Goal: Information Seeking & Learning: Learn about a topic

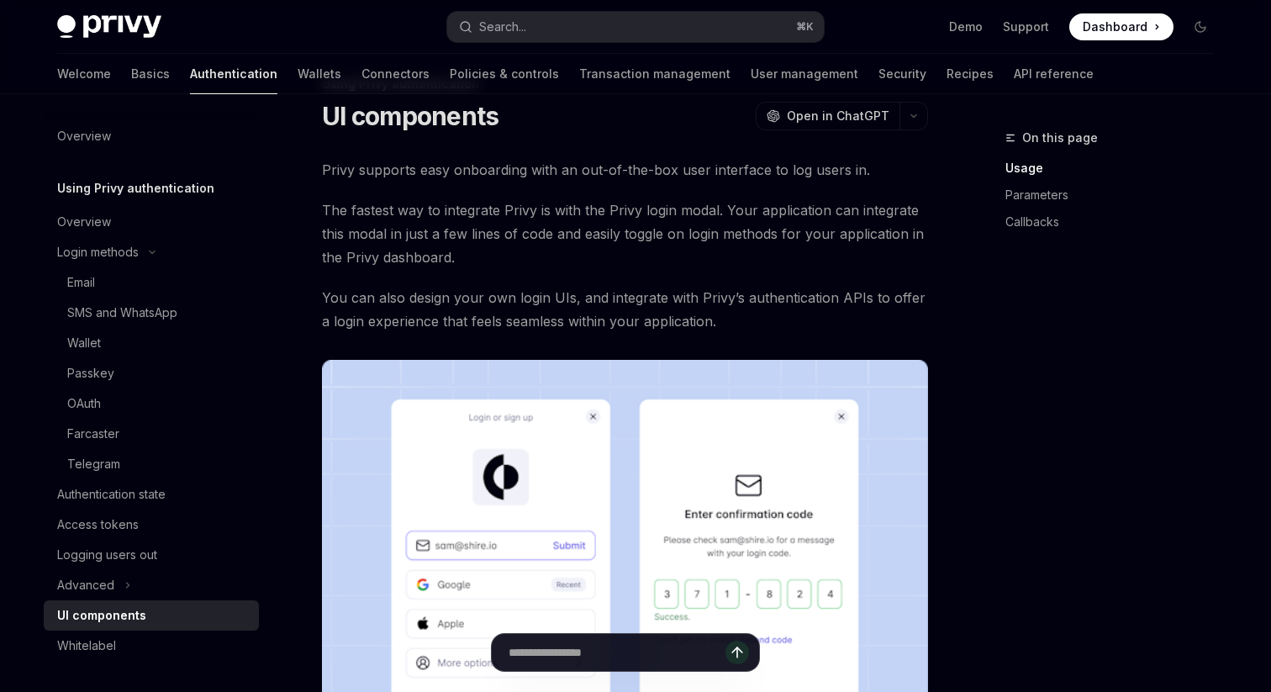
scroll to position [47, 0]
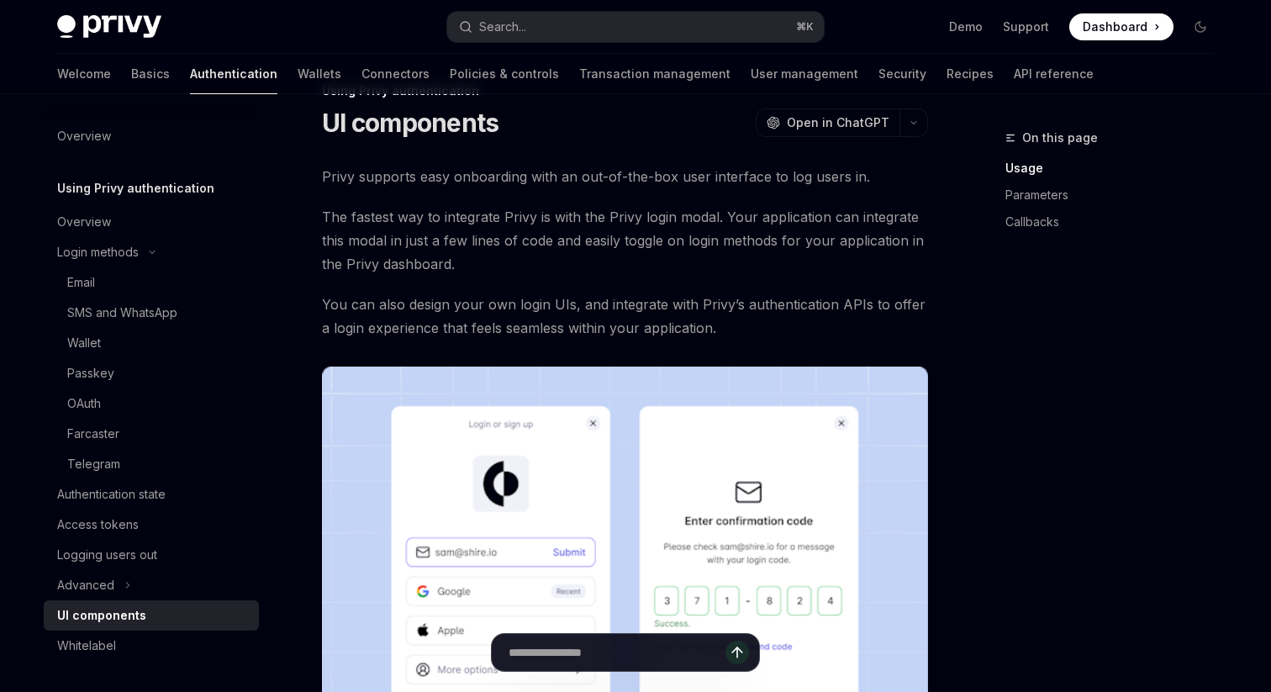
drag, startPoint x: 1081, startPoint y: 347, endPoint x: 1159, endPoint y: 344, distance: 78.2
click at [1159, 344] on div "On this page Usage Parameters Callbacks" at bounding box center [1098, 410] width 255 height 564
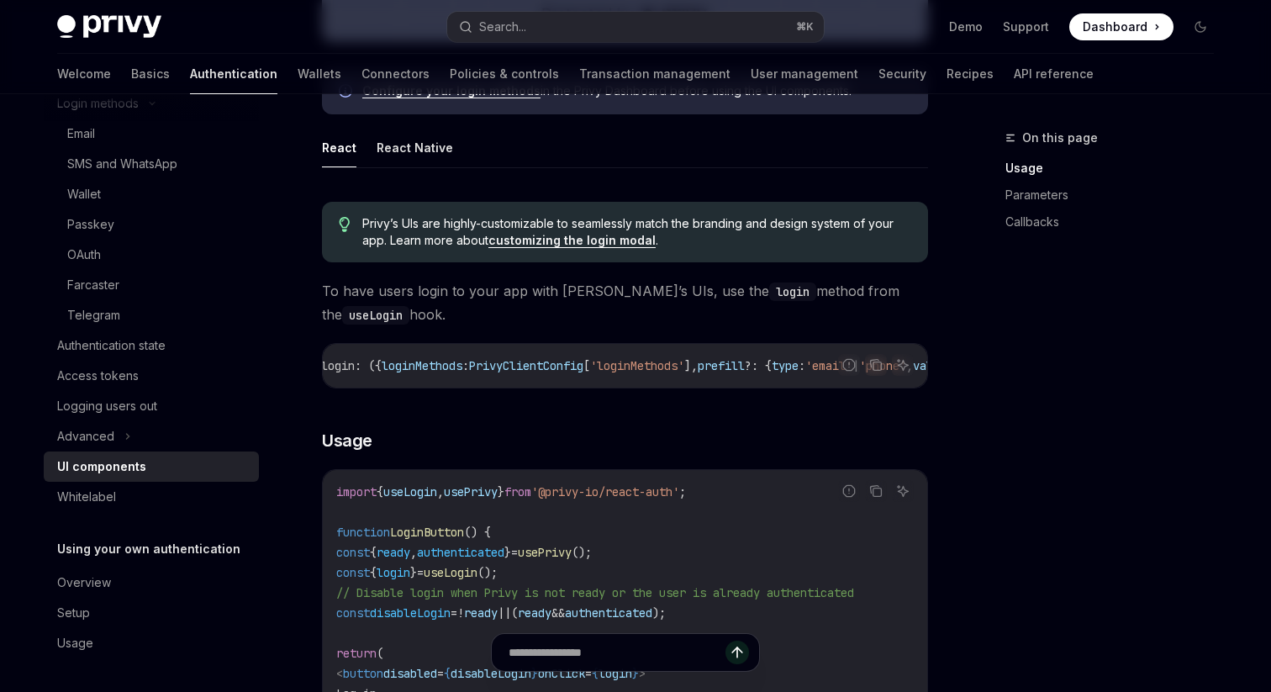
scroll to position [0, 0]
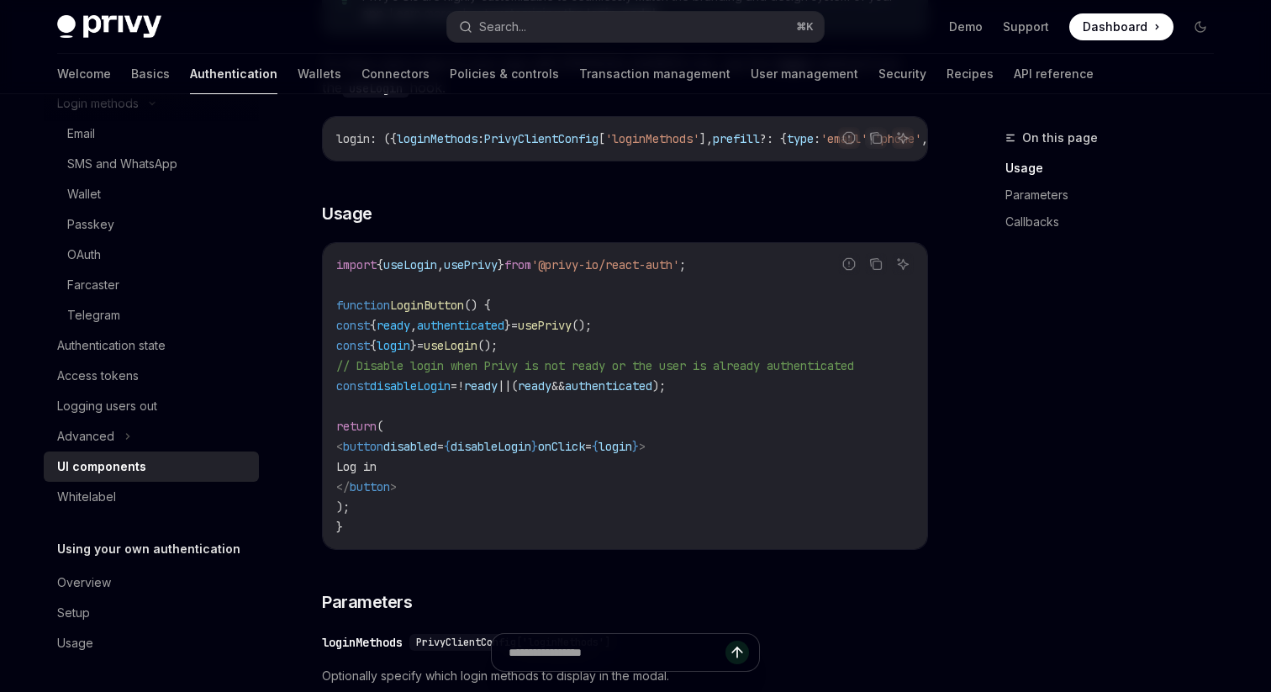
scroll to position [1013, 0]
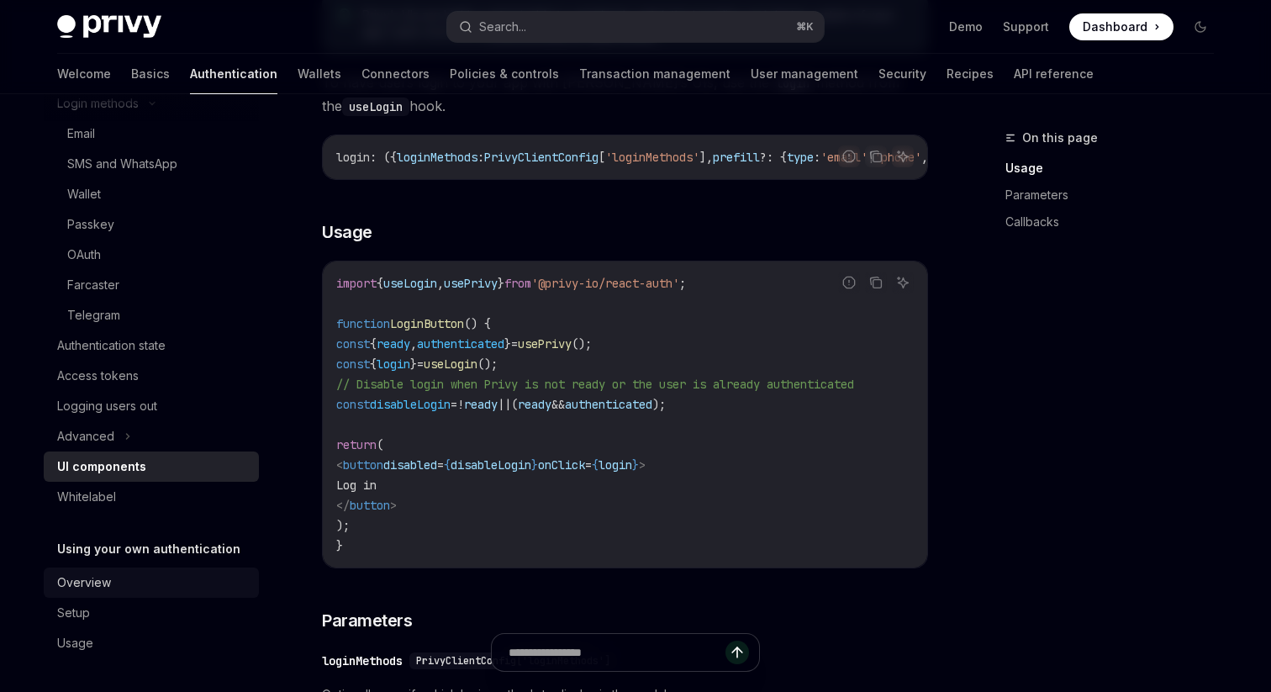
click at [126, 587] on div "Overview" at bounding box center [153, 582] width 192 height 20
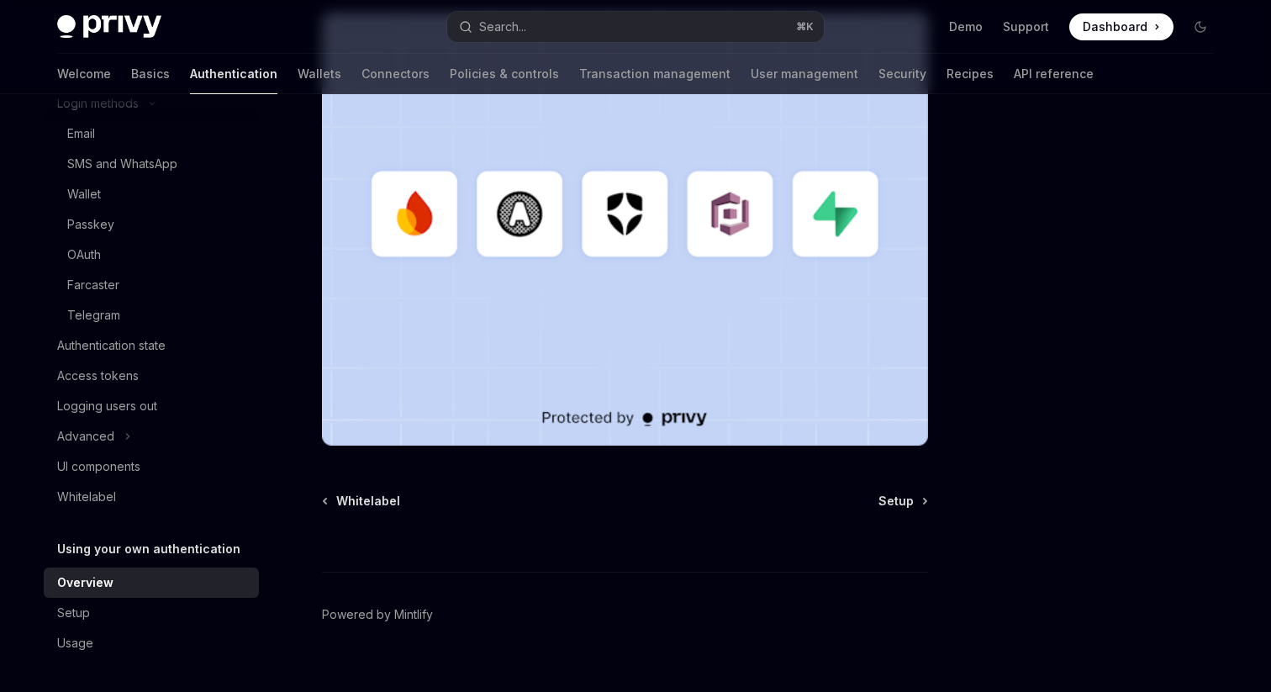
scroll to position [527, 0]
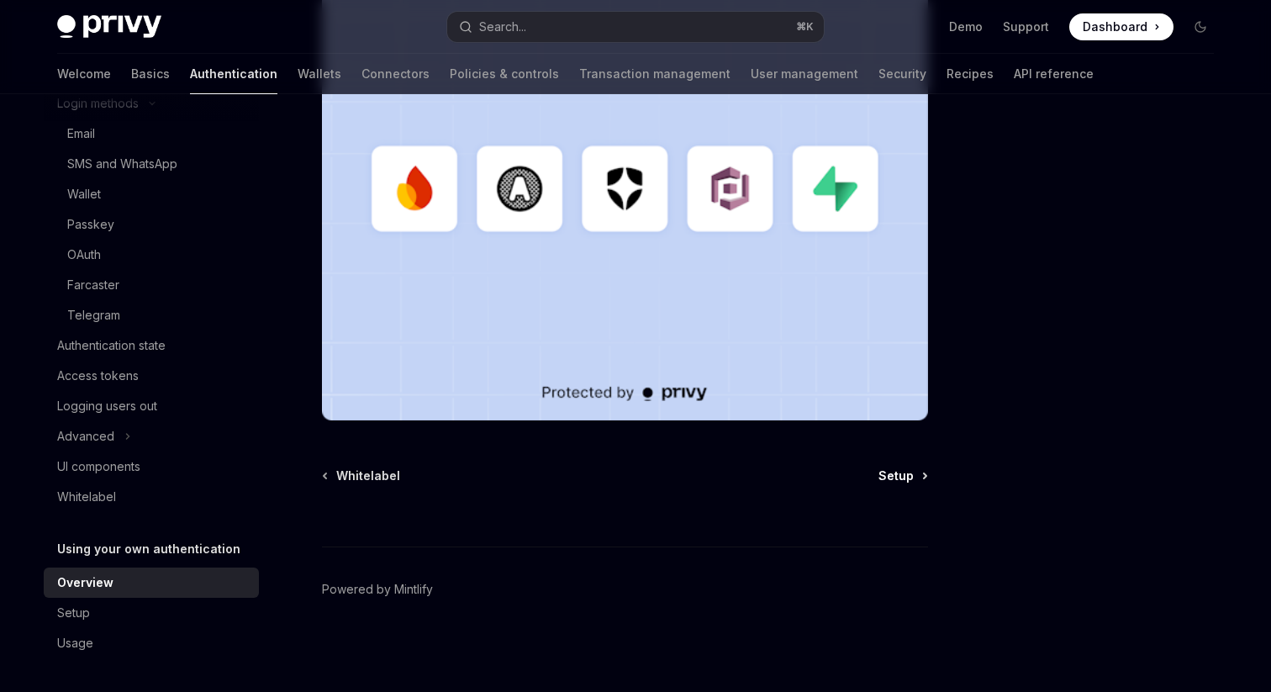
click at [904, 467] on span "Setup" at bounding box center [895, 475] width 35 height 17
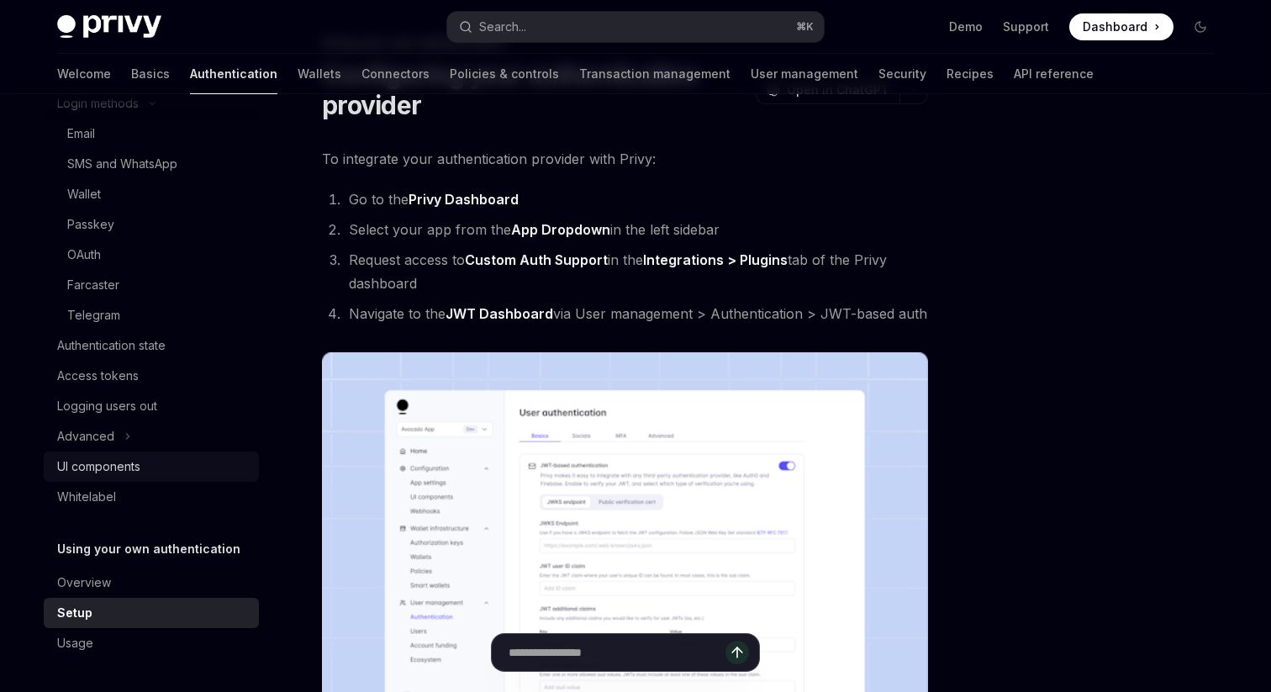
scroll to position [770, 0]
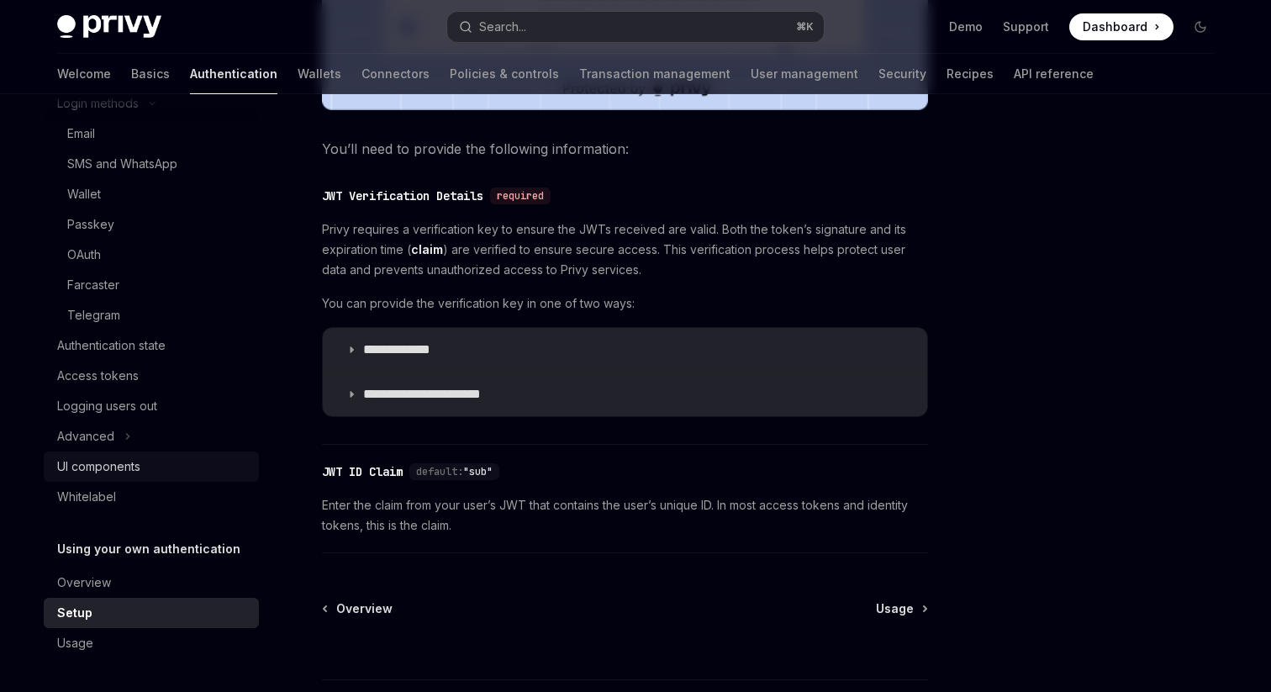
click at [189, 469] on div "UI components" at bounding box center [153, 466] width 192 height 20
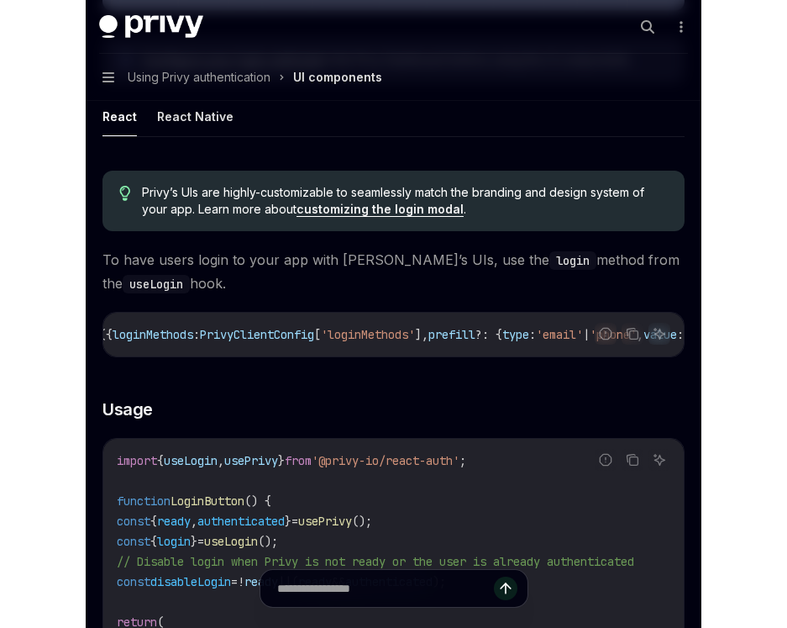
scroll to position [823, 0]
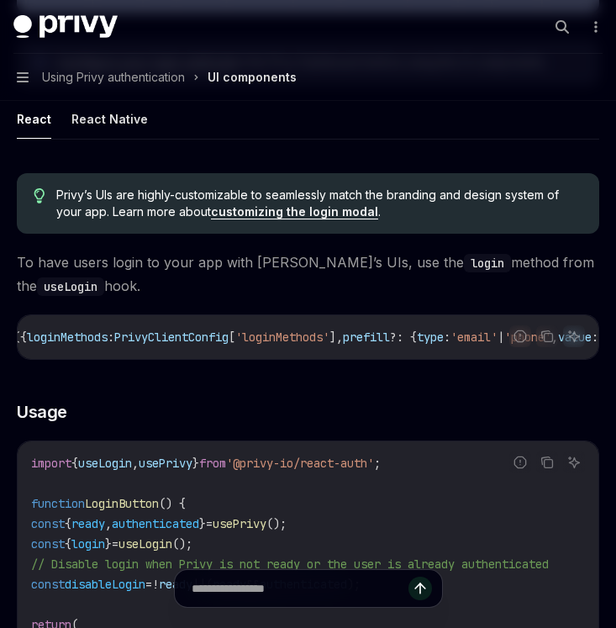
type textarea "*"
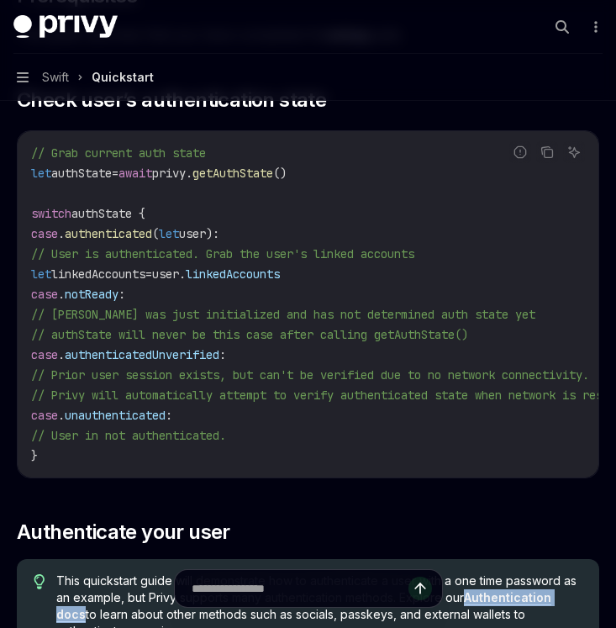
scroll to position [247, 0]
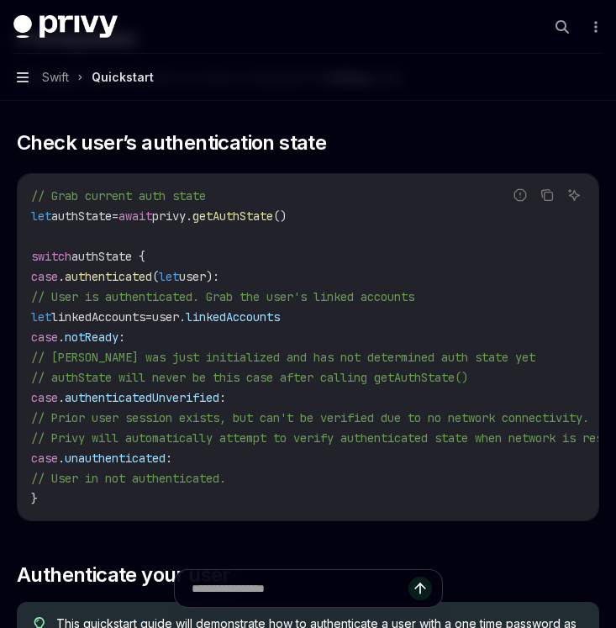
click at [24, 71] on icon "button" at bounding box center [23, 77] width 12 height 13
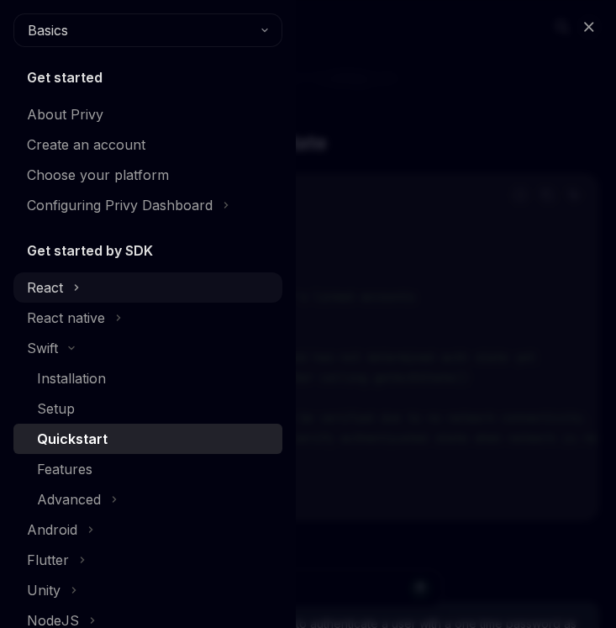
click at [55, 283] on div "React" at bounding box center [45, 287] width 36 height 20
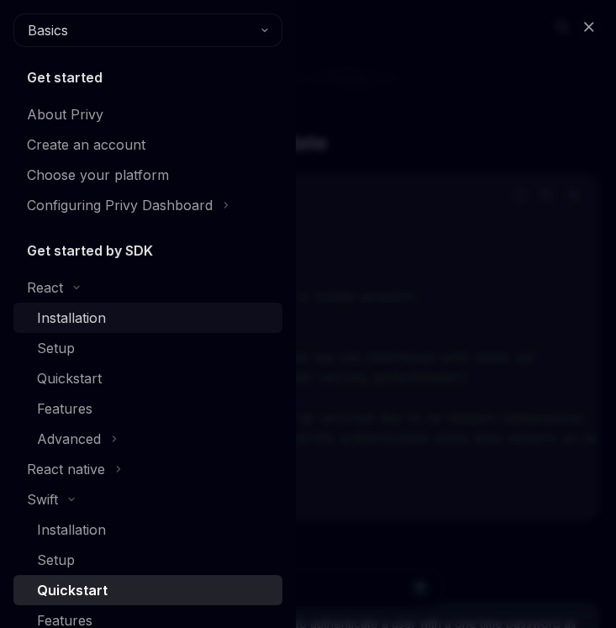
click at [70, 313] on div "Installation" at bounding box center [71, 318] width 69 height 20
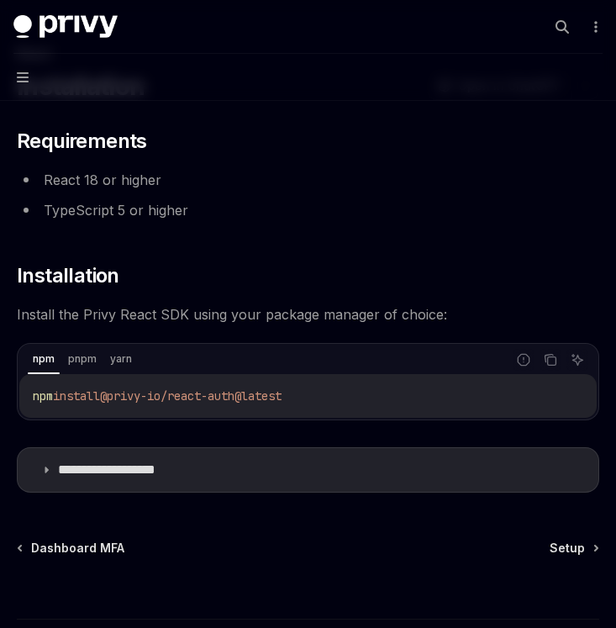
scroll to position [92, 0]
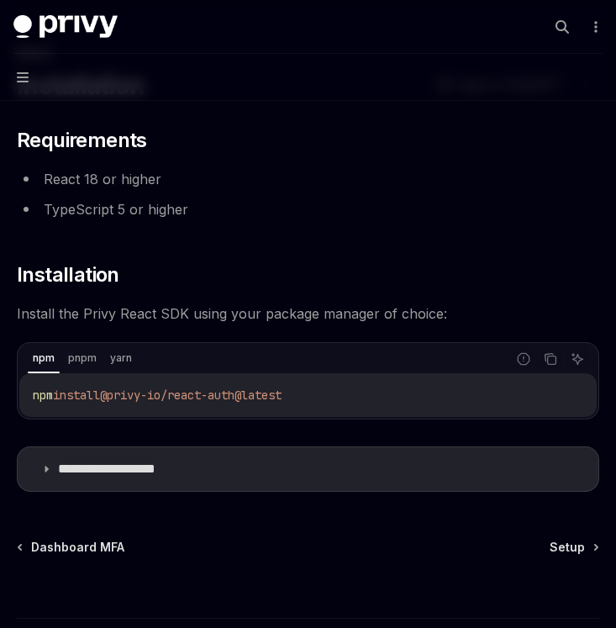
drag, startPoint x: 117, startPoint y: 397, endPoint x: 316, endPoint y: 399, distance: 199.2
click at [316, 399] on code "npm install @privy-io/react-auth@latest" at bounding box center [308, 395] width 550 height 20
copy span "@privy-io/react-auth@latest"
click at [397, 265] on h2 "​ Installation" at bounding box center [308, 274] width 582 height 27
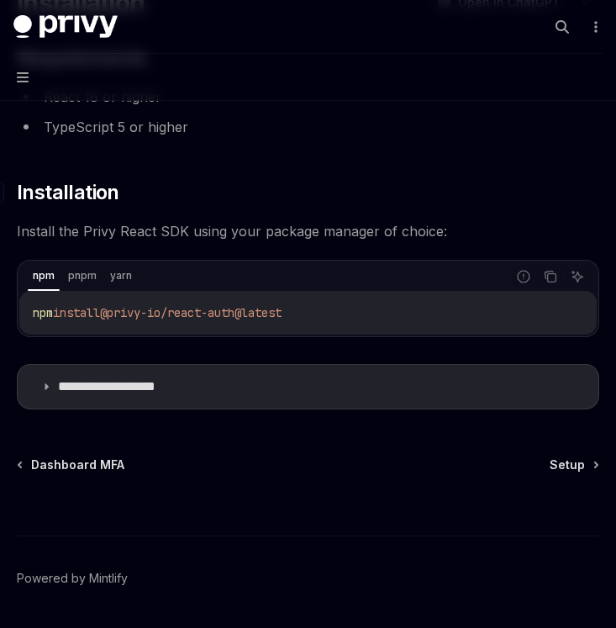
scroll to position [227, 0]
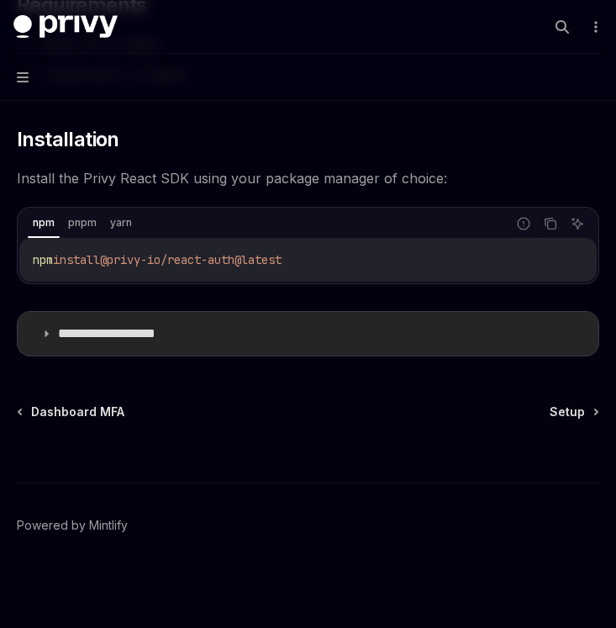
click at [352, 326] on summary "**********" at bounding box center [308, 334] width 581 height 44
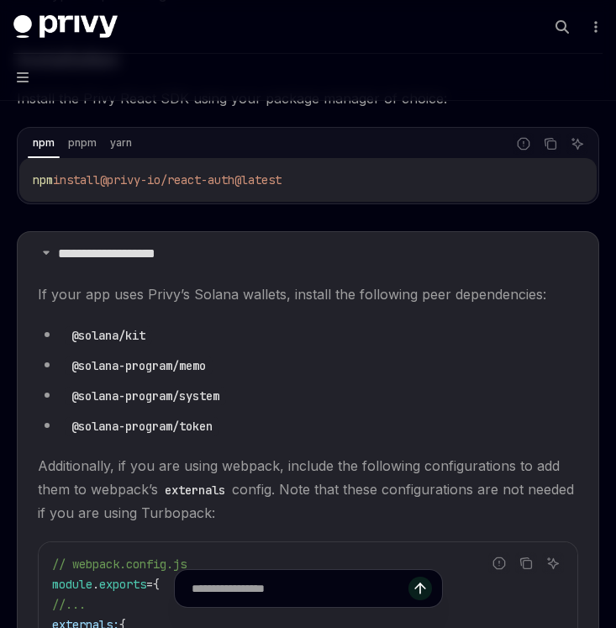
scroll to position [305, 0]
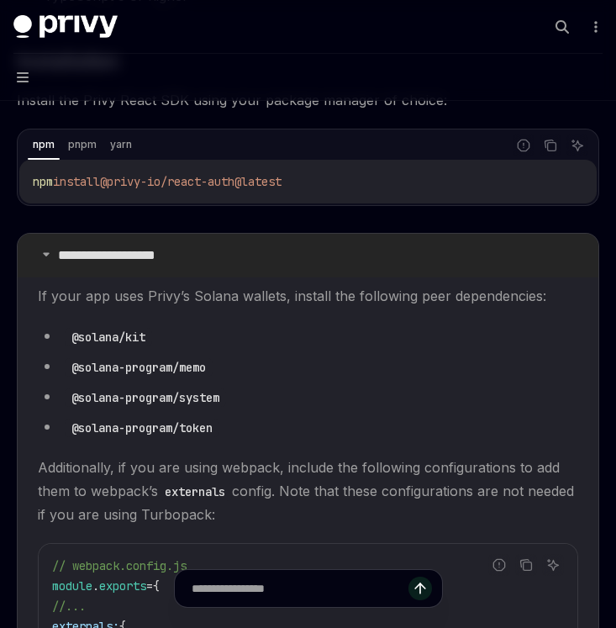
click at [318, 261] on summary "**********" at bounding box center [308, 256] width 581 height 44
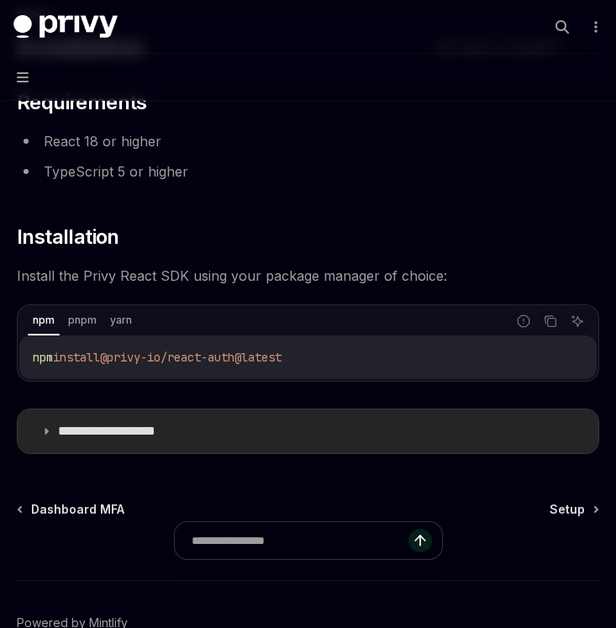
scroll to position [137, 0]
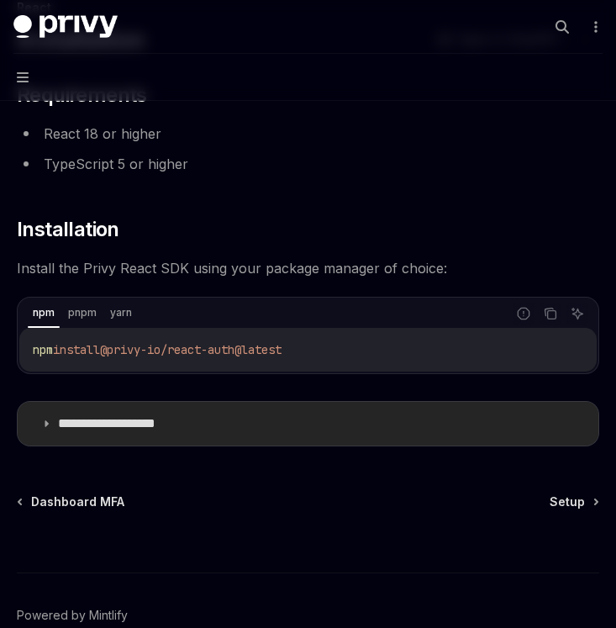
click at [232, 417] on summary "**********" at bounding box center [308, 424] width 581 height 44
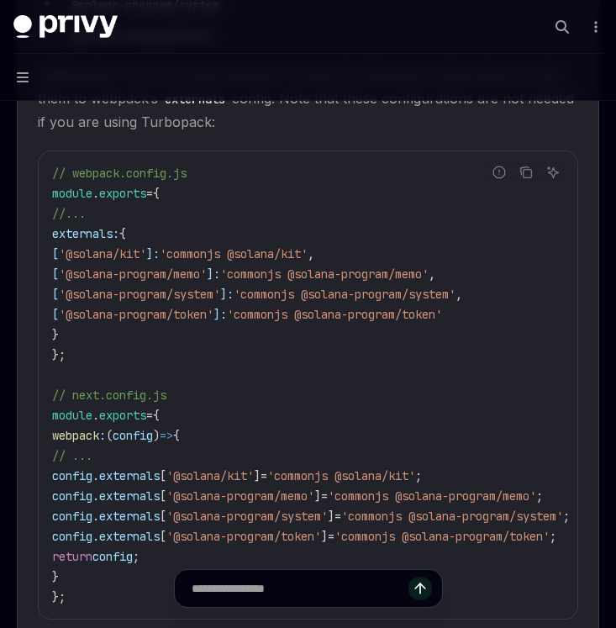
scroll to position [712, 0]
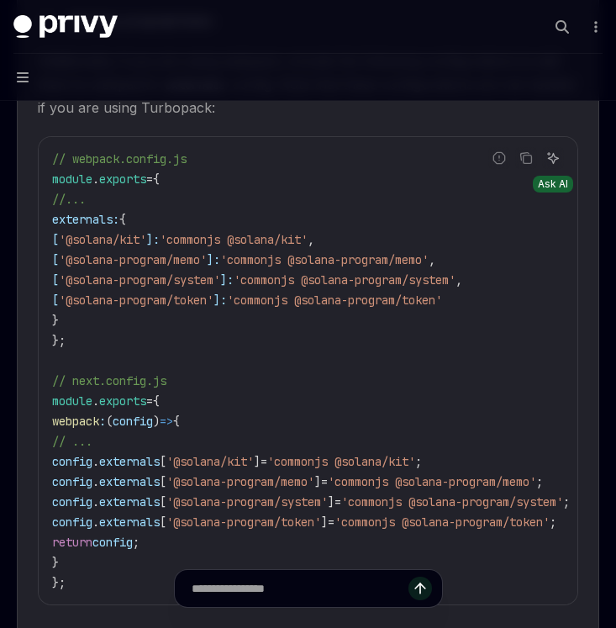
click at [555, 151] on icon "Ask AI" at bounding box center [552, 157] width 13 height 13
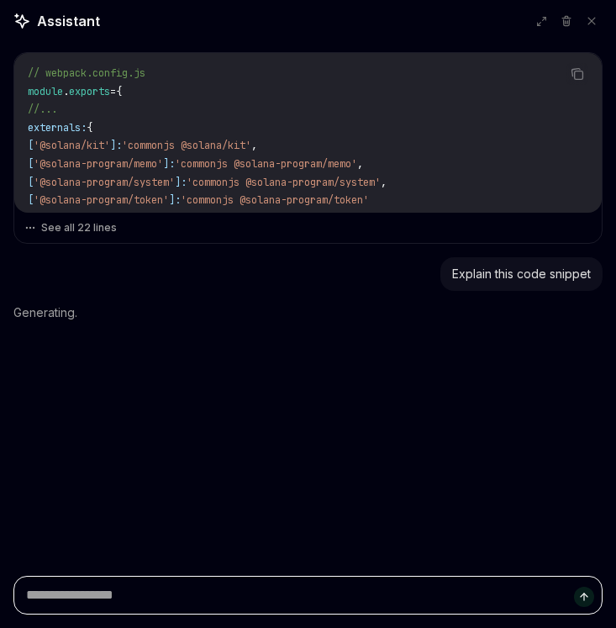
scroll to position [0, 0]
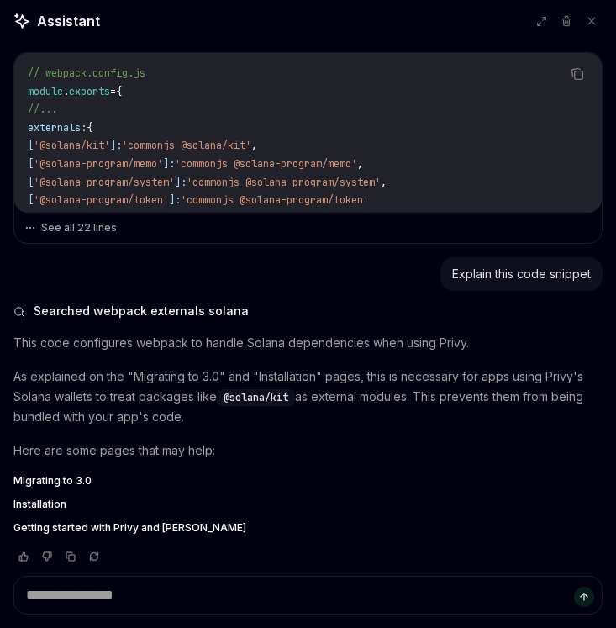
click at [58, 523] on span "Getting started with Privy and Solana" at bounding box center [129, 527] width 233 height 13
click at [126, 526] on span "Getting started with Privy and Solana" at bounding box center [129, 527] width 233 height 13
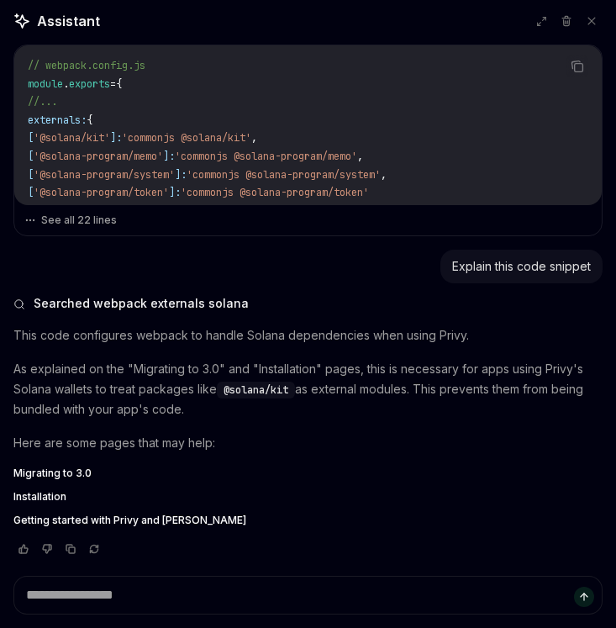
click at [182, 523] on span "Getting started with Privy and Solana" at bounding box center [129, 519] width 233 height 13
type textarea "*"
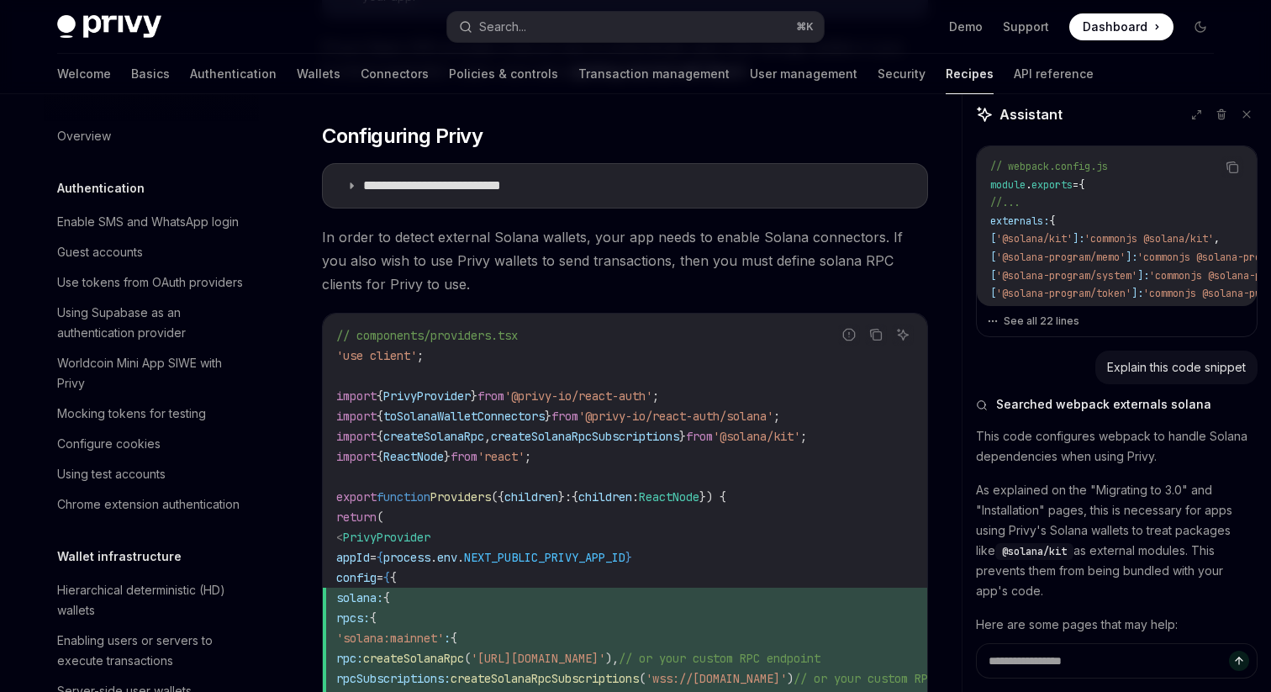
scroll to position [687, 0]
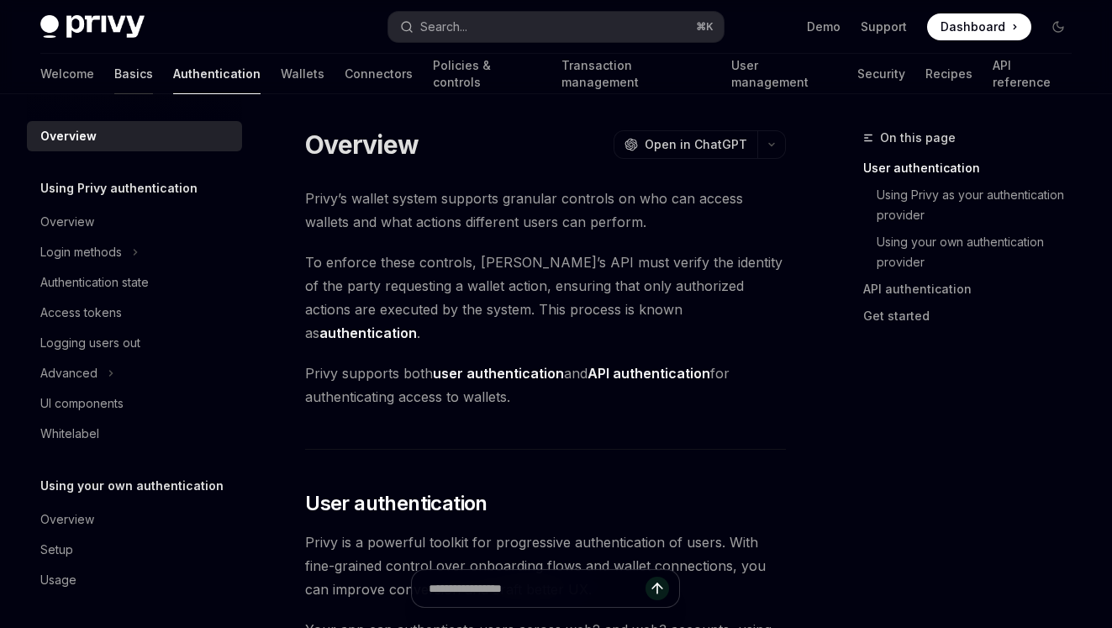
click at [114, 82] on link "Basics" at bounding box center [133, 74] width 39 height 40
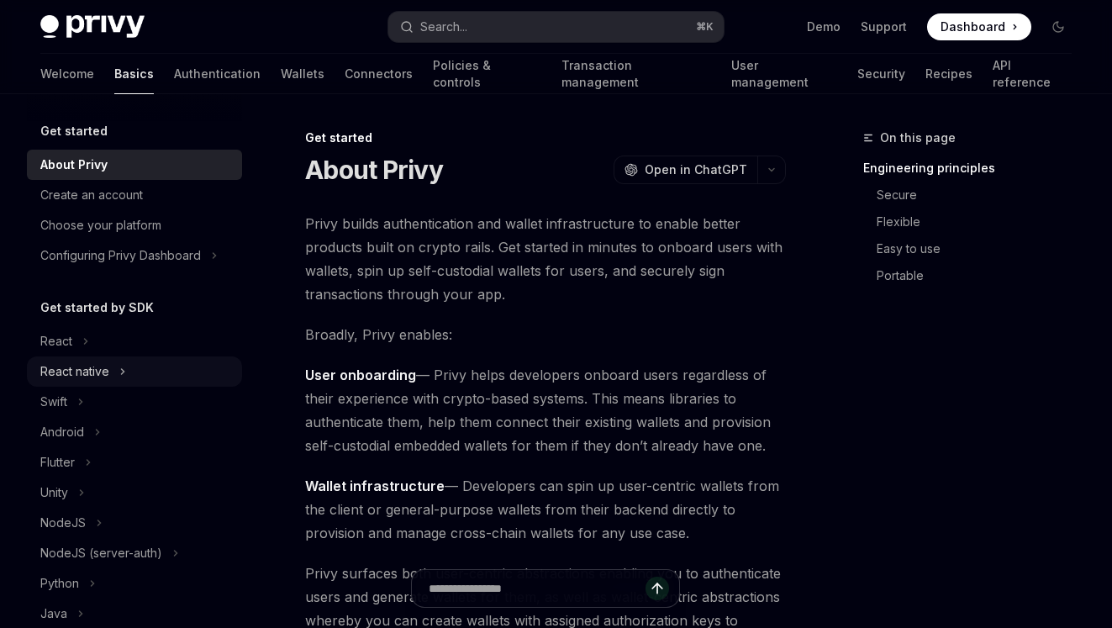
scroll to position [29, 0]
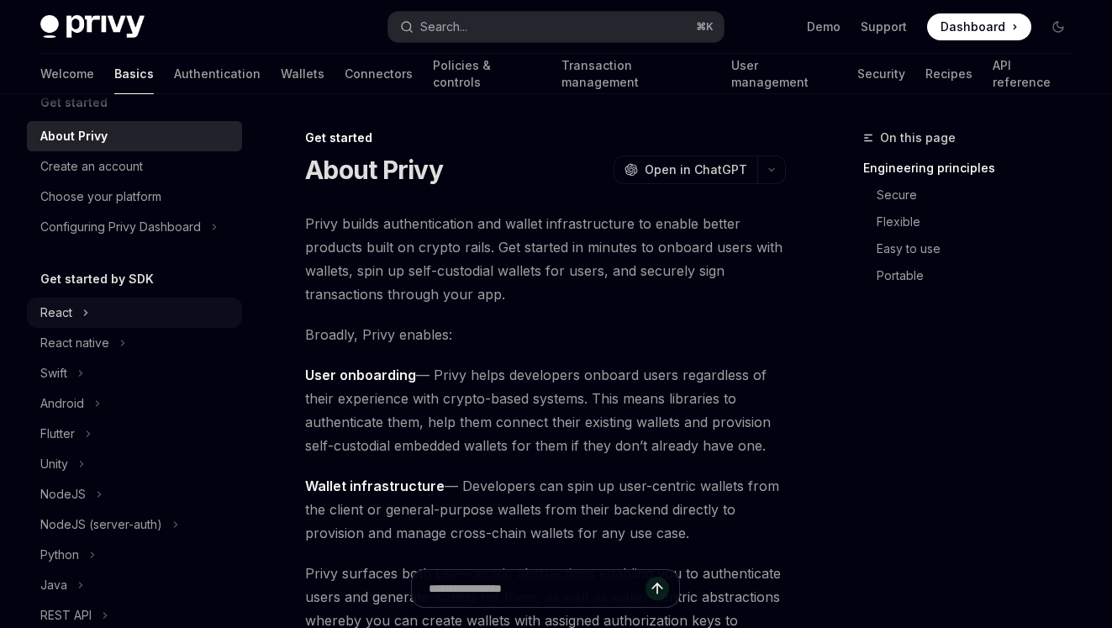
click at [92, 305] on div "React" at bounding box center [134, 312] width 215 height 30
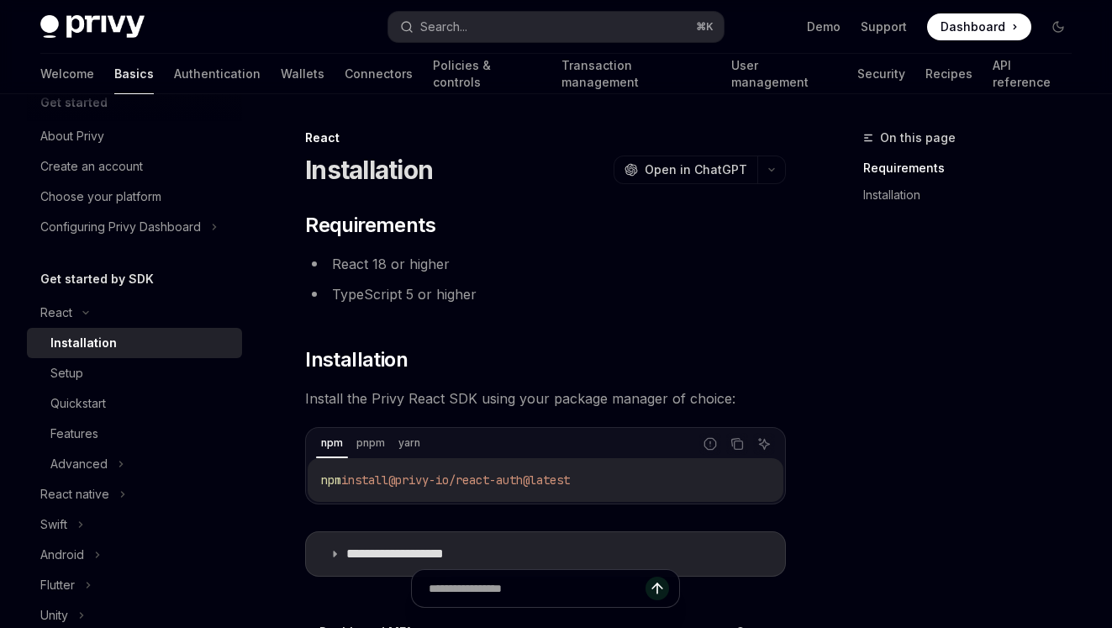
scroll to position [220, 0]
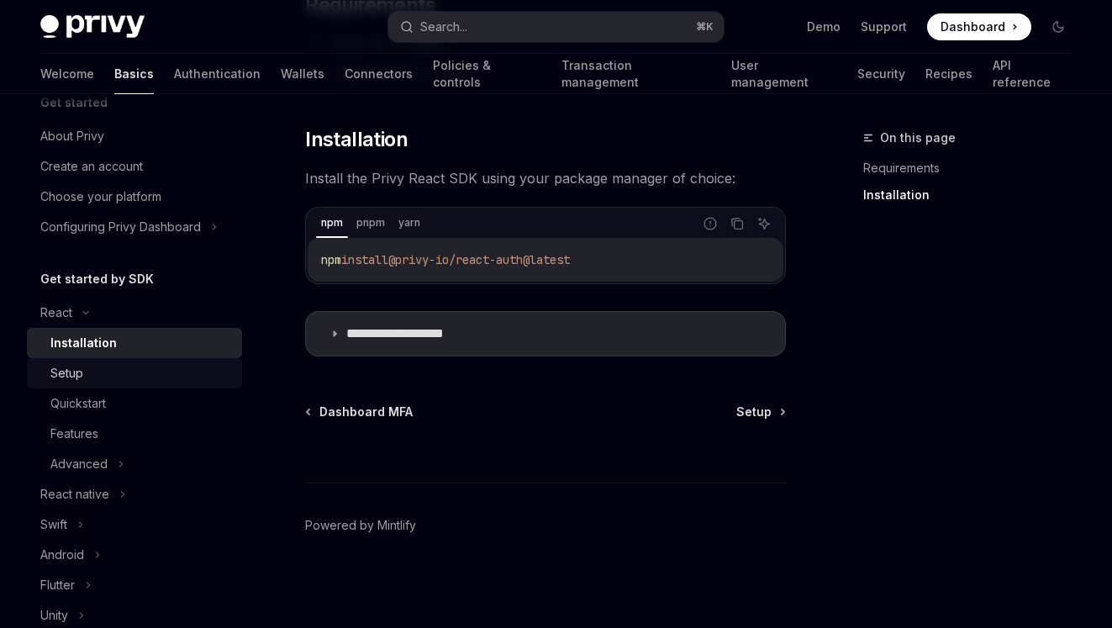
click at [107, 376] on div "Setup" at bounding box center [141, 373] width 182 height 20
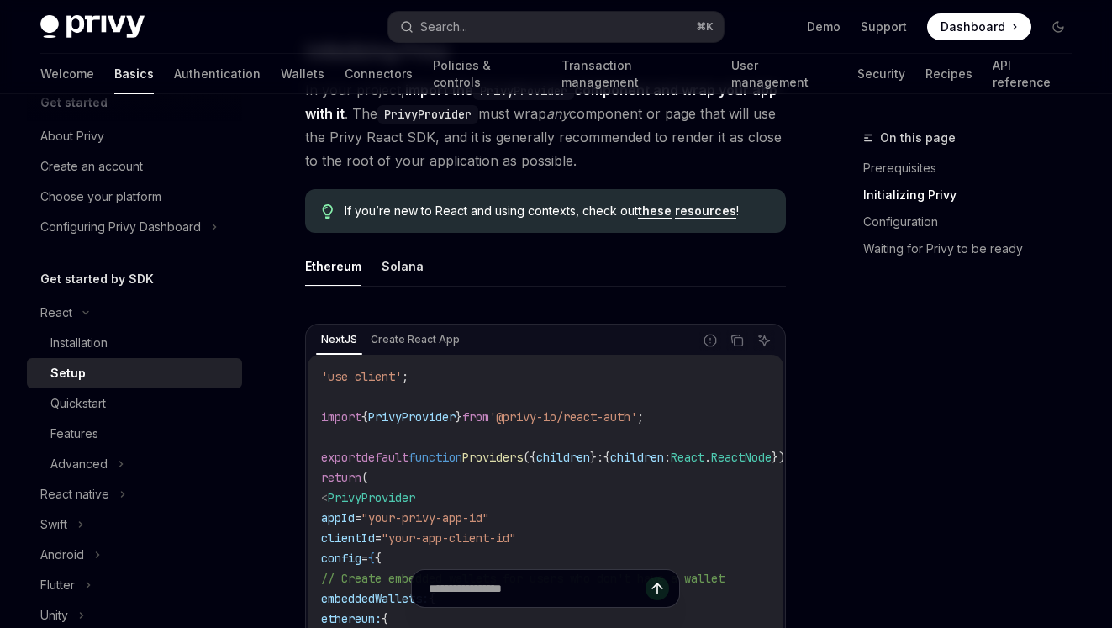
scroll to position [345, 0]
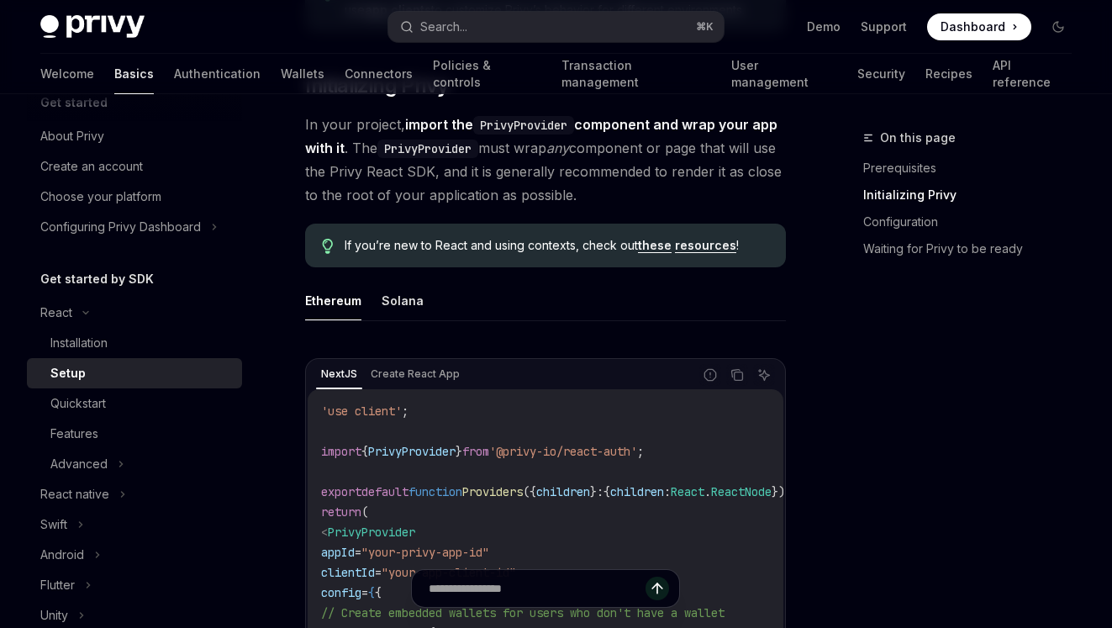
click at [422, 303] on ul "Ethereum Solana" at bounding box center [545, 301] width 481 height 40
click at [406, 302] on button "Solana" at bounding box center [403, 300] width 42 height 39
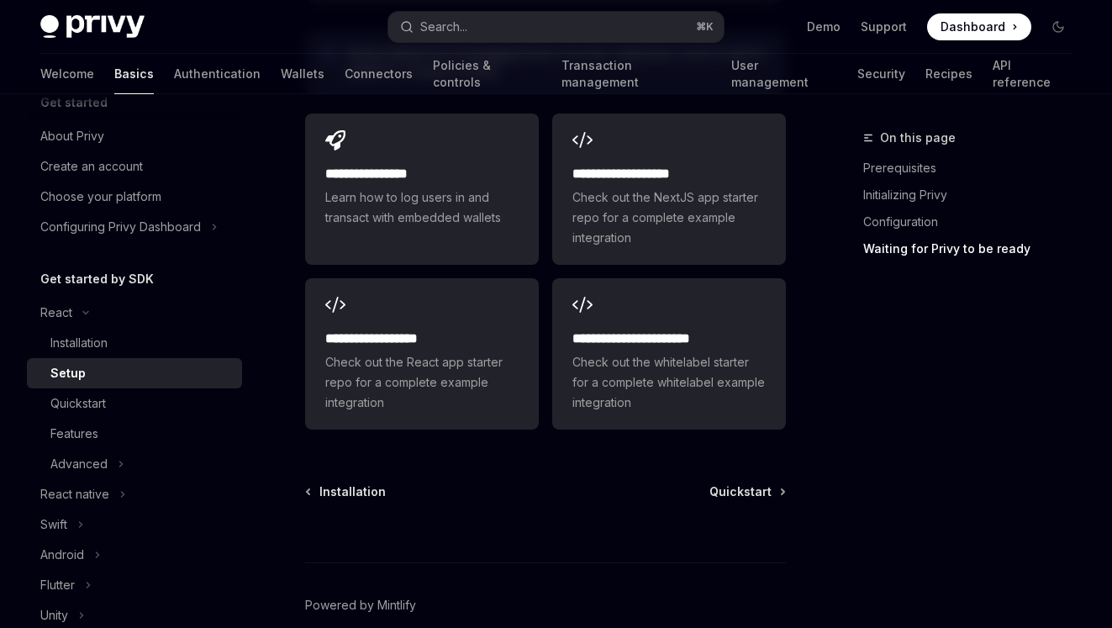
scroll to position [2453, 0]
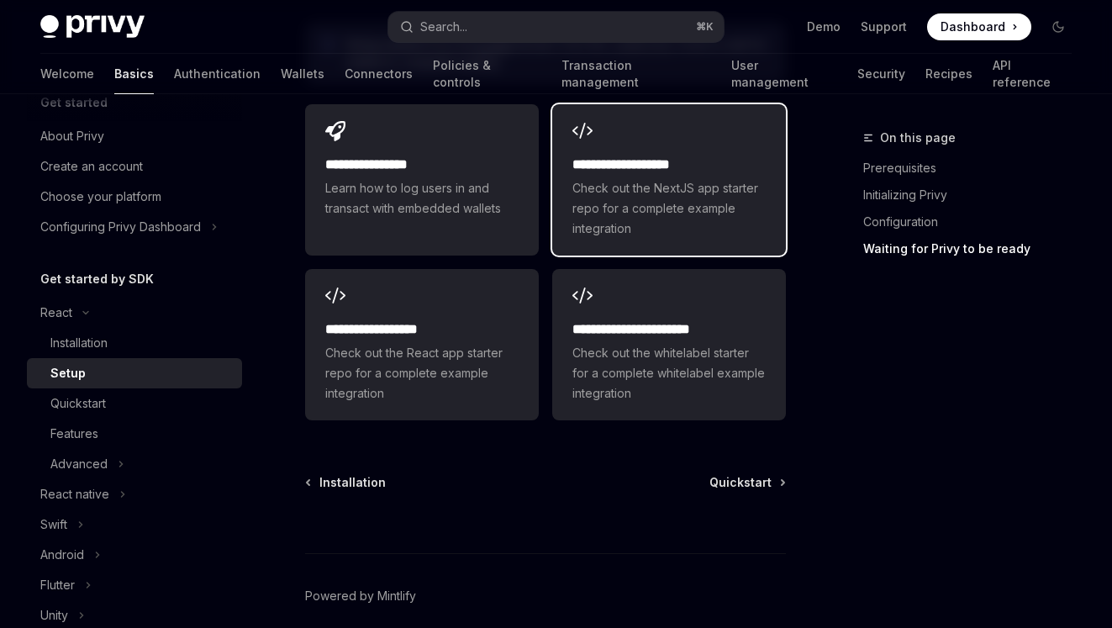
click at [615, 239] on span "Check out the NextJS app starter repo for a complete example integration" at bounding box center [668, 208] width 193 height 61
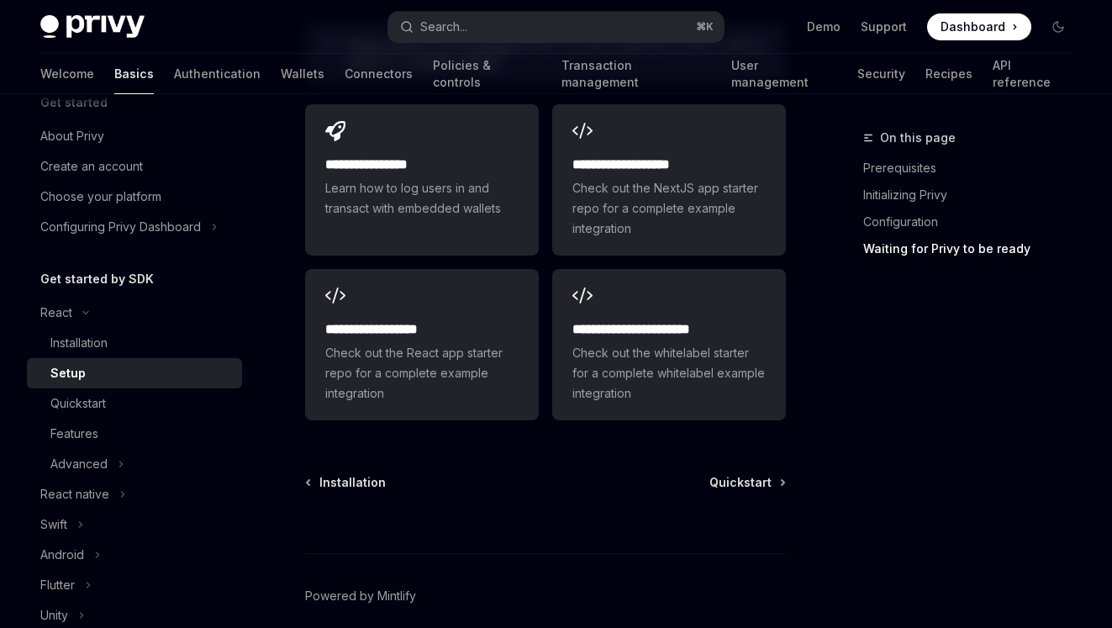
type textarea "*"
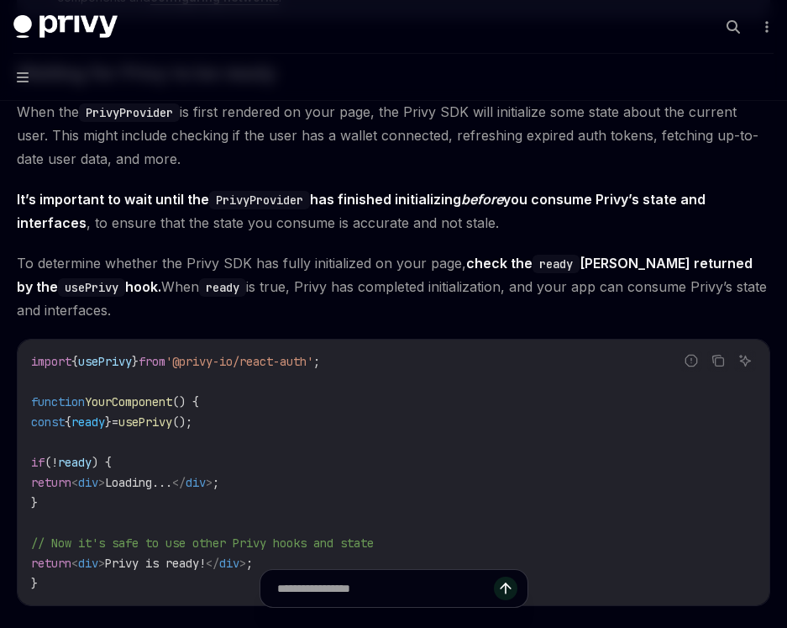
scroll to position [1703, 0]
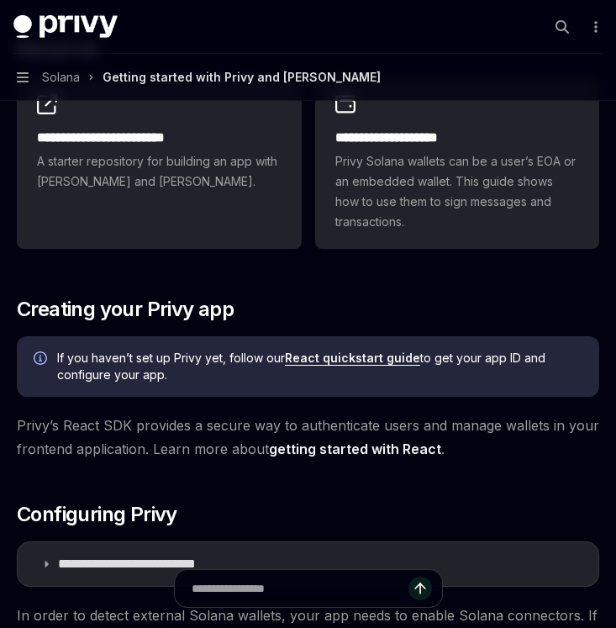
scroll to position [324, 0]
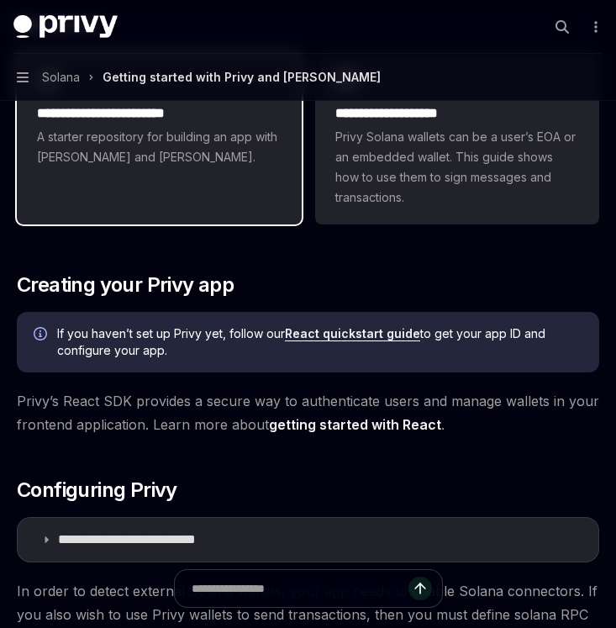
click at [276, 215] on link "**********" at bounding box center [159, 138] width 285 height 171
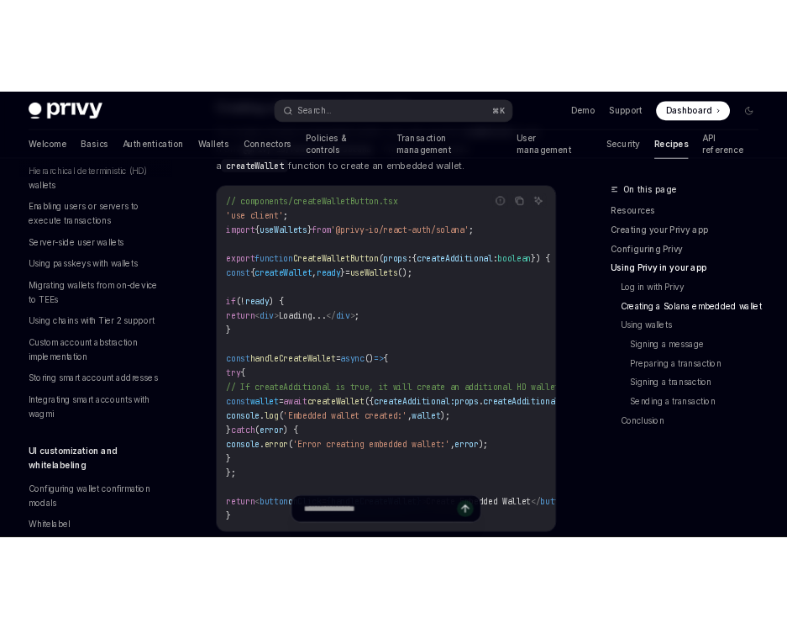
scroll to position [524, 0]
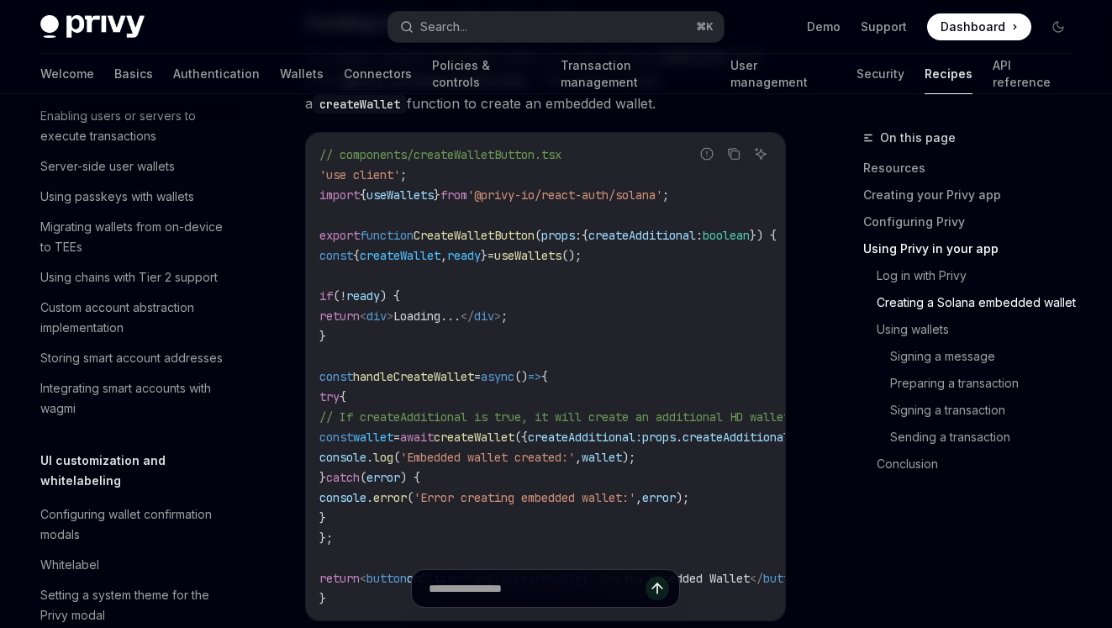
type textarea "*"
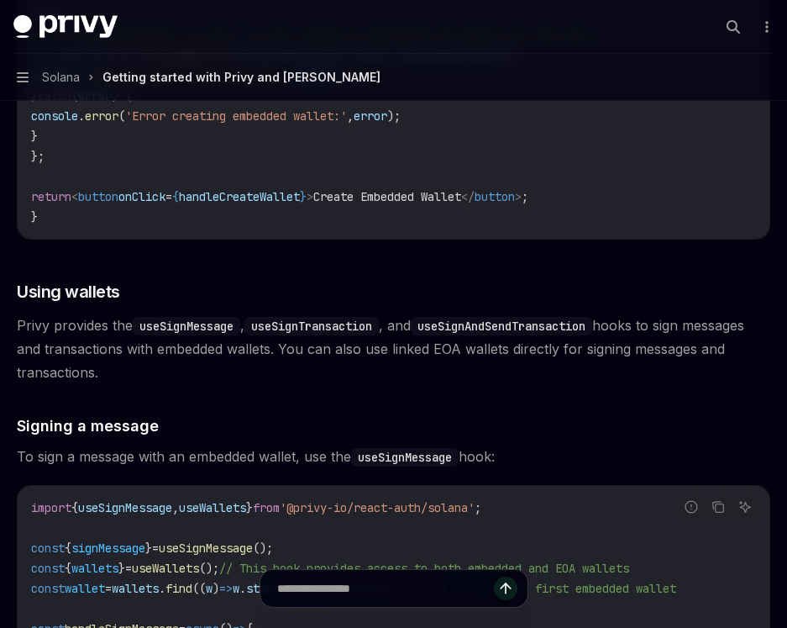
scroll to position [2916, 0]
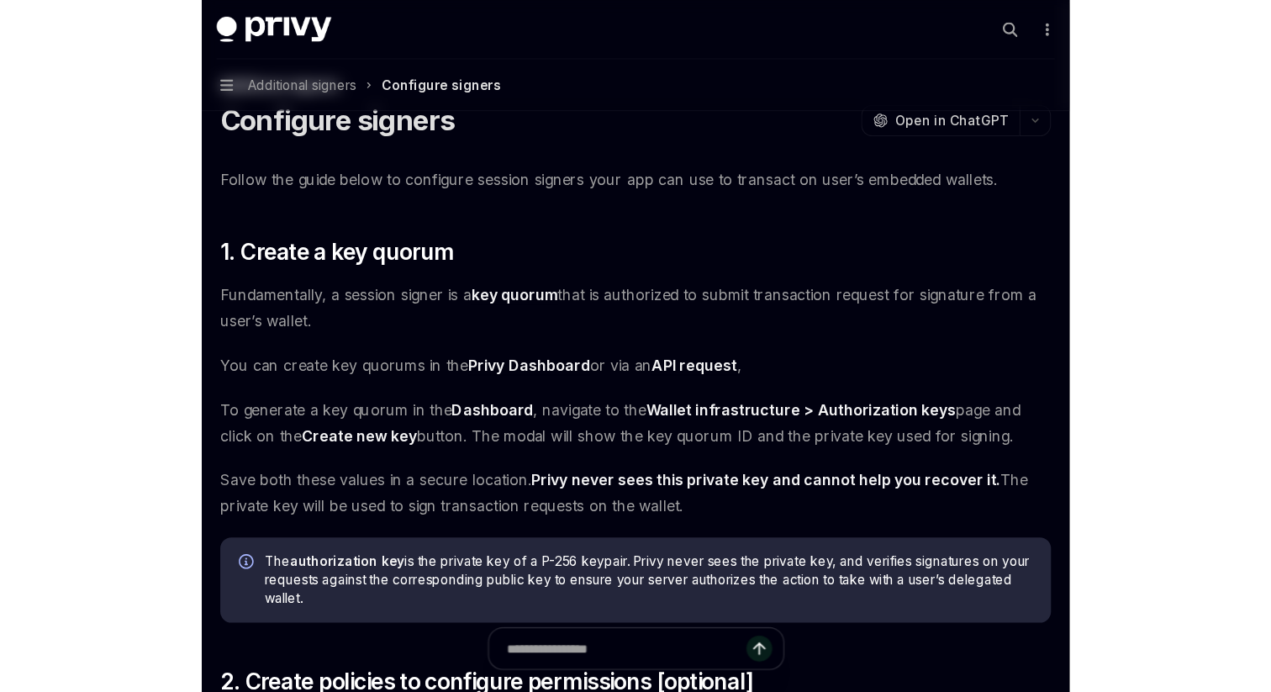
scroll to position [68, 0]
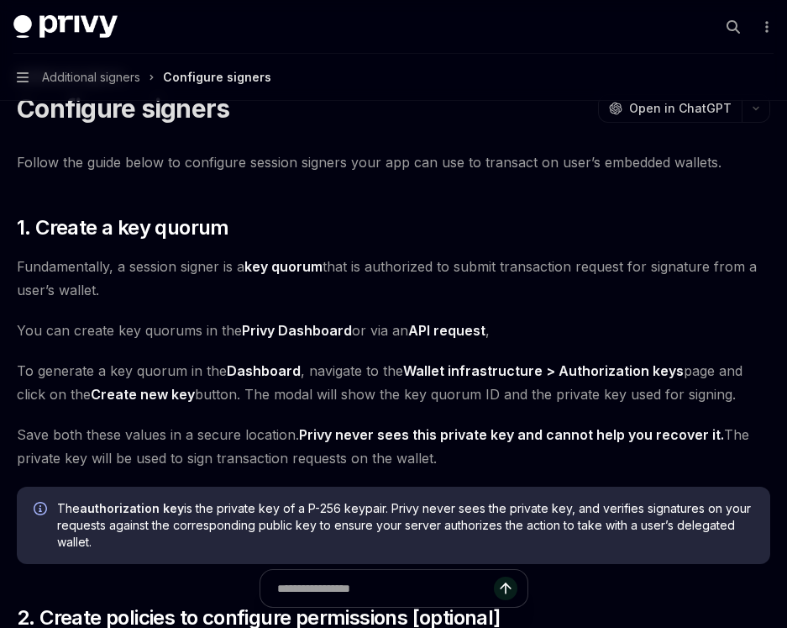
type textarea "*"
